Goal: Task Accomplishment & Management: Complete application form

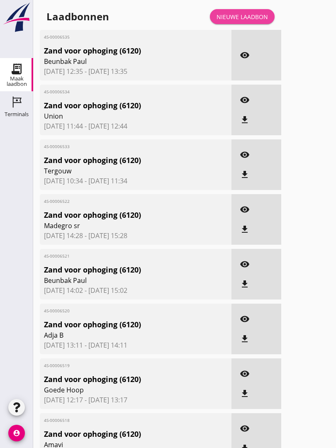
click at [251, 21] on div "Nieuwe laadbon" at bounding box center [242, 16] width 51 height 9
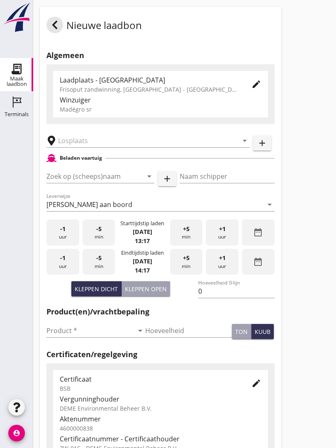
click at [102, 145] on input "text" at bounding box center [142, 140] width 168 height 13
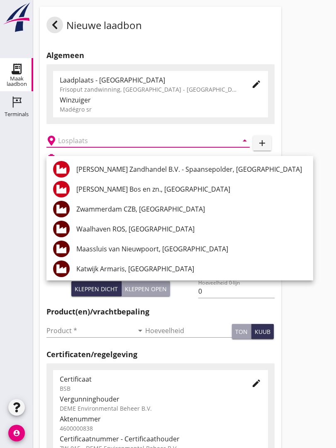
click at [137, 185] on div "[PERSON_NAME] Bos en zn., [GEOGRAPHIC_DATA]" at bounding box center [191, 189] width 230 height 10
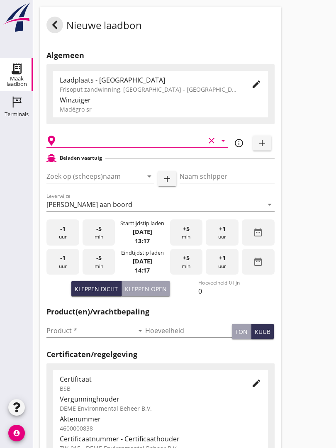
type input "[PERSON_NAME] Bos en zn., [GEOGRAPHIC_DATA]"
click at [123, 181] on input "Zoek op (scheeps)naam" at bounding box center [88, 176] width 85 height 13
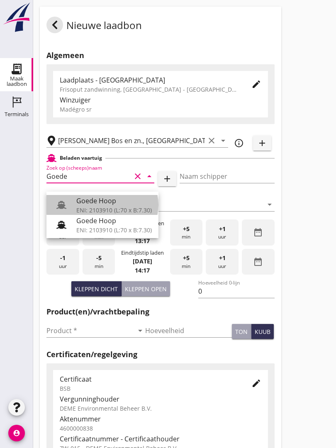
click at [109, 200] on div "Goede Hoop" at bounding box center [114, 201] width 76 height 10
type input "Goede Hoop"
type input "[PERSON_NAME]"
type input "555"
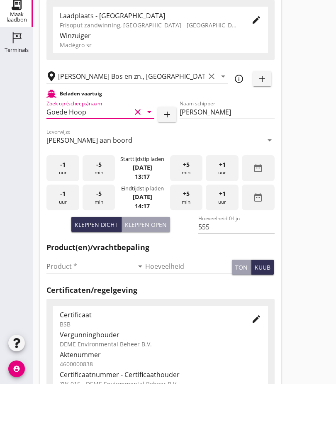
click at [64, 324] on input "Product *" at bounding box center [89, 330] width 87 height 13
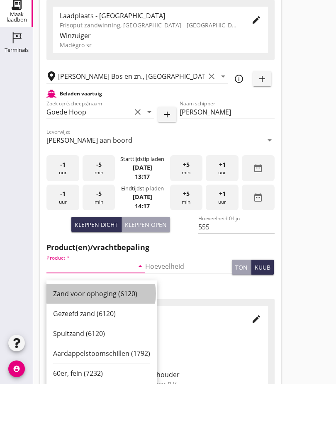
click at [103, 353] on div "Zand voor ophoging (6120)" at bounding box center [101, 358] width 97 height 10
type input "Zand voor ophoging (6120)"
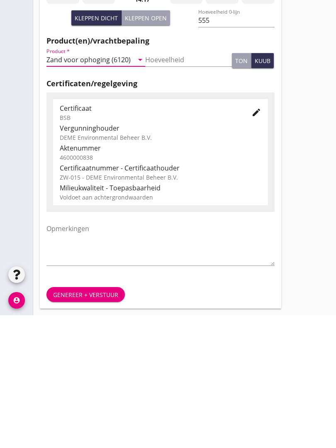
scroll to position [145, 0]
click at [90, 423] on div "Genereer + verstuur" at bounding box center [85, 427] width 65 height 9
